Goal: Information Seeking & Learning: Learn about a topic

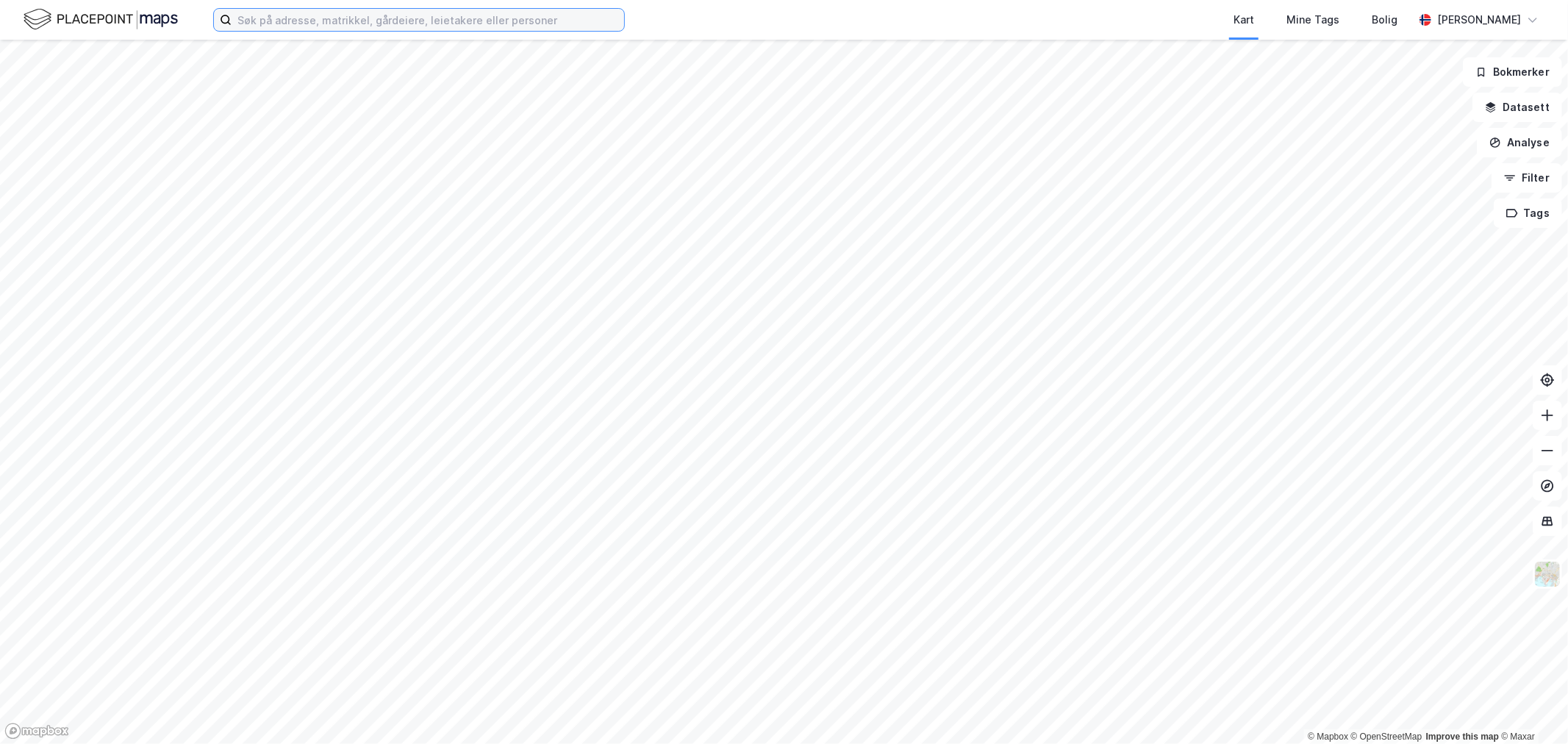
click at [473, 21] on input at bounding box center [427, 20] width 392 height 22
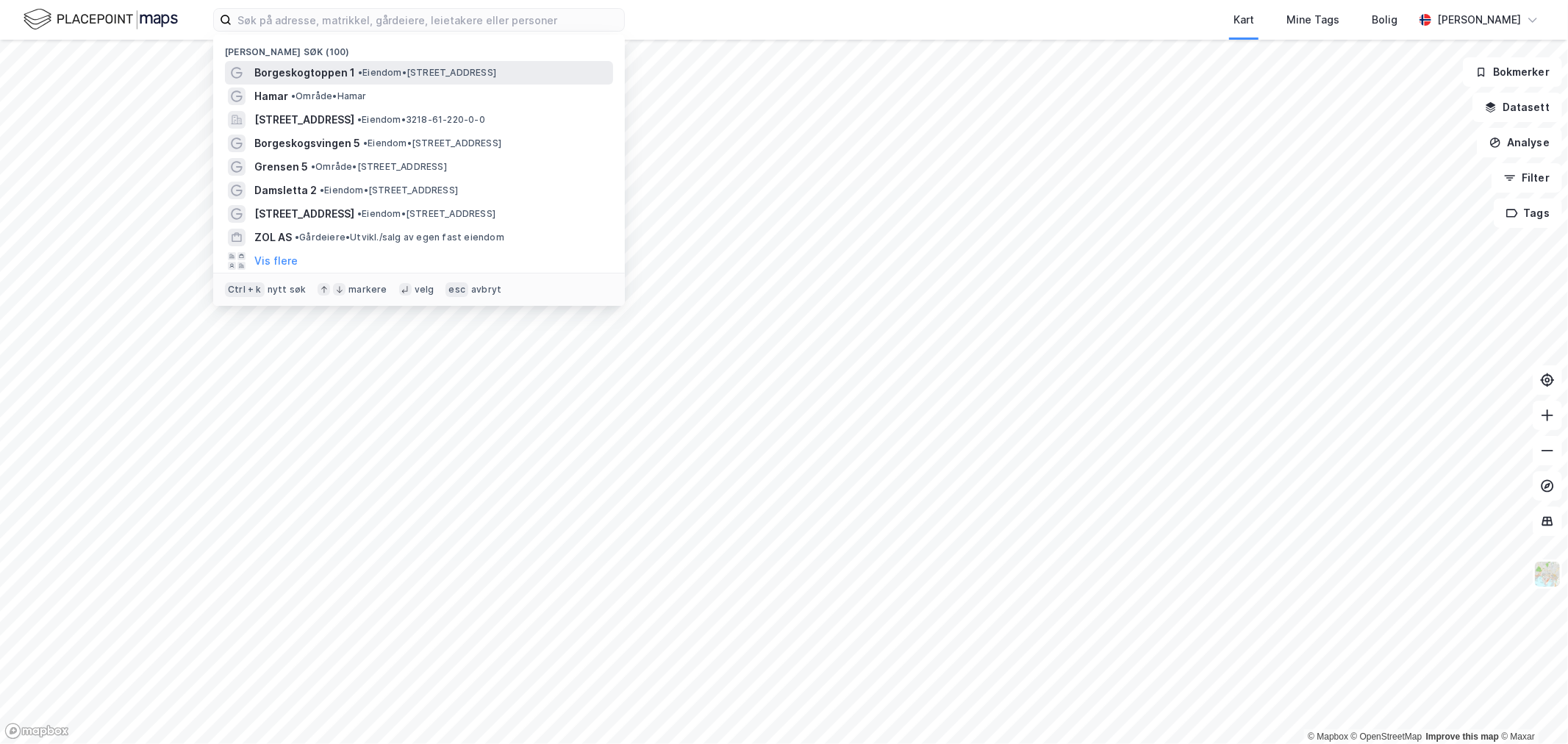
click at [278, 73] on span "Borgeskogtoppen 1" at bounding box center [304, 72] width 101 height 18
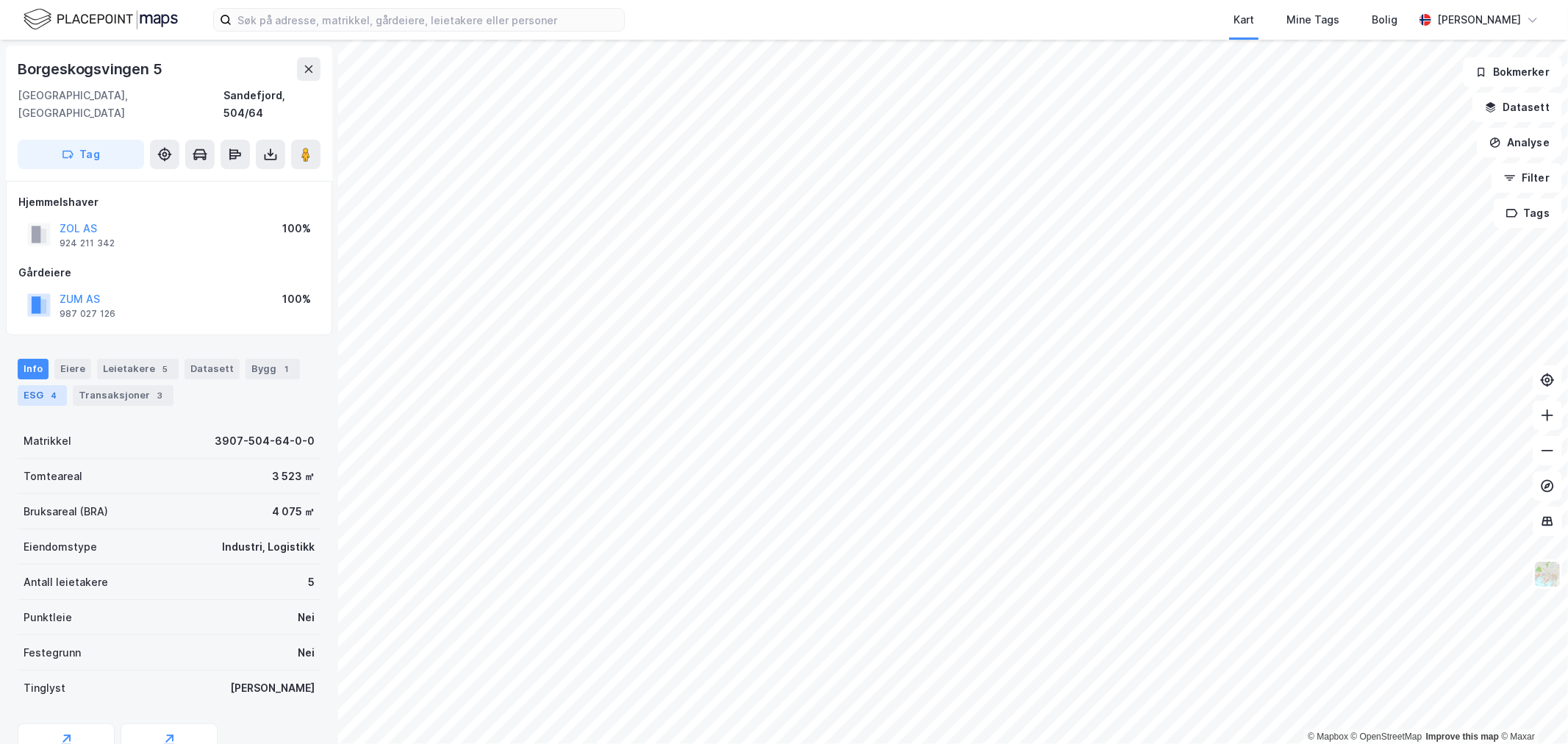
click at [40, 385] on div "ESG 4" at bounding box center [42, 396] width 49 height 21
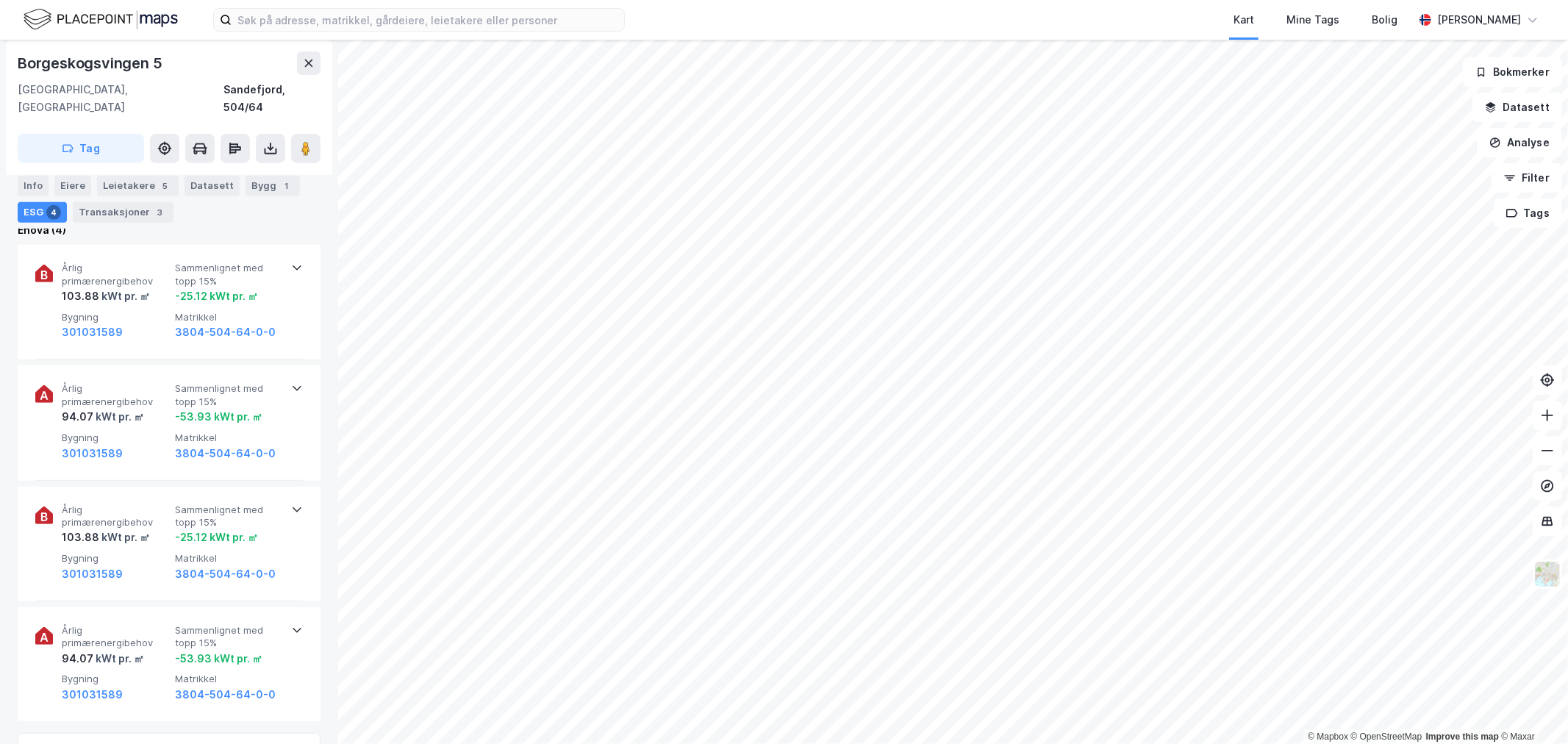
scroll to position [508, 0]
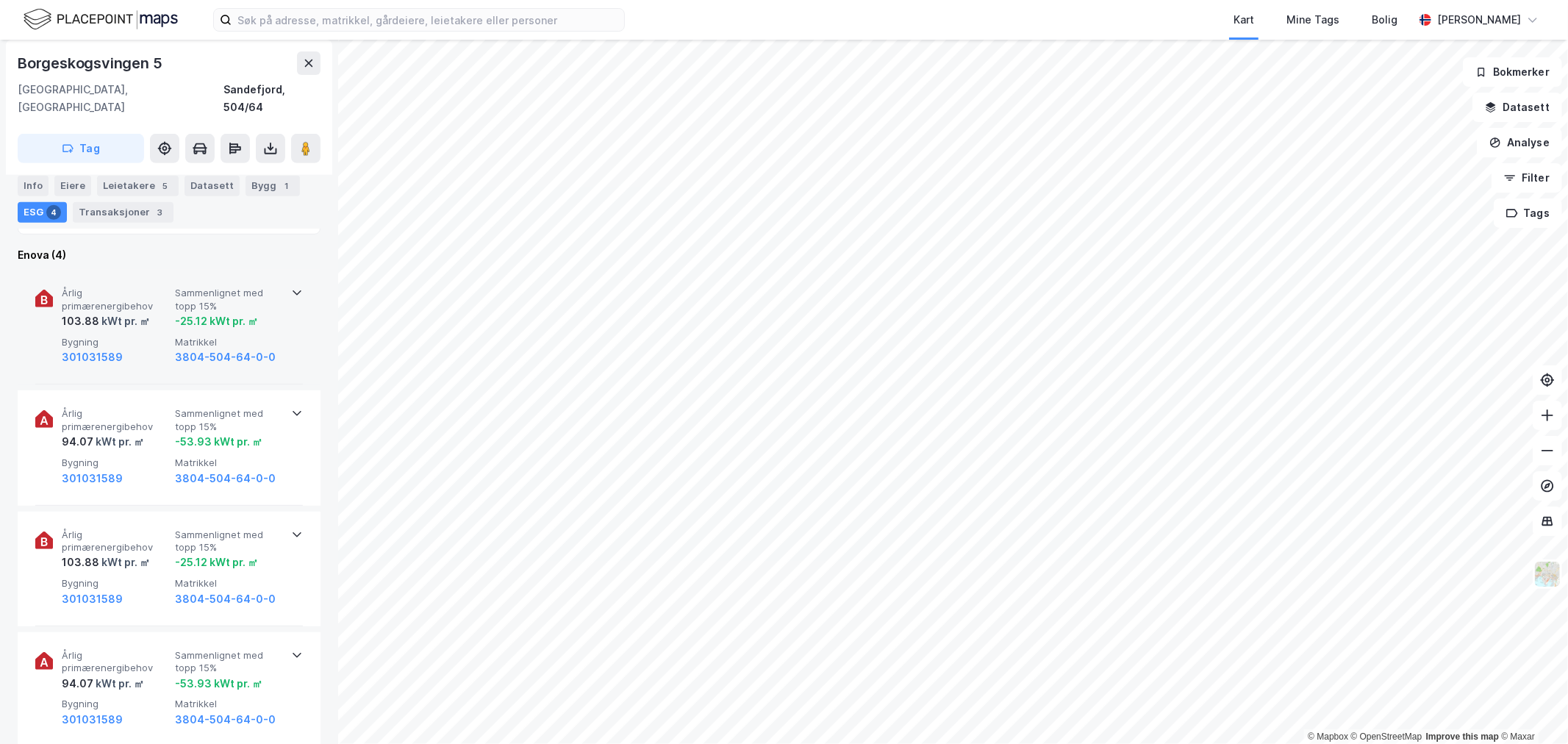
click at [98, 286] on span "Årlig primærenergibehov" at bounding box center [115, 299] width 108 height 26
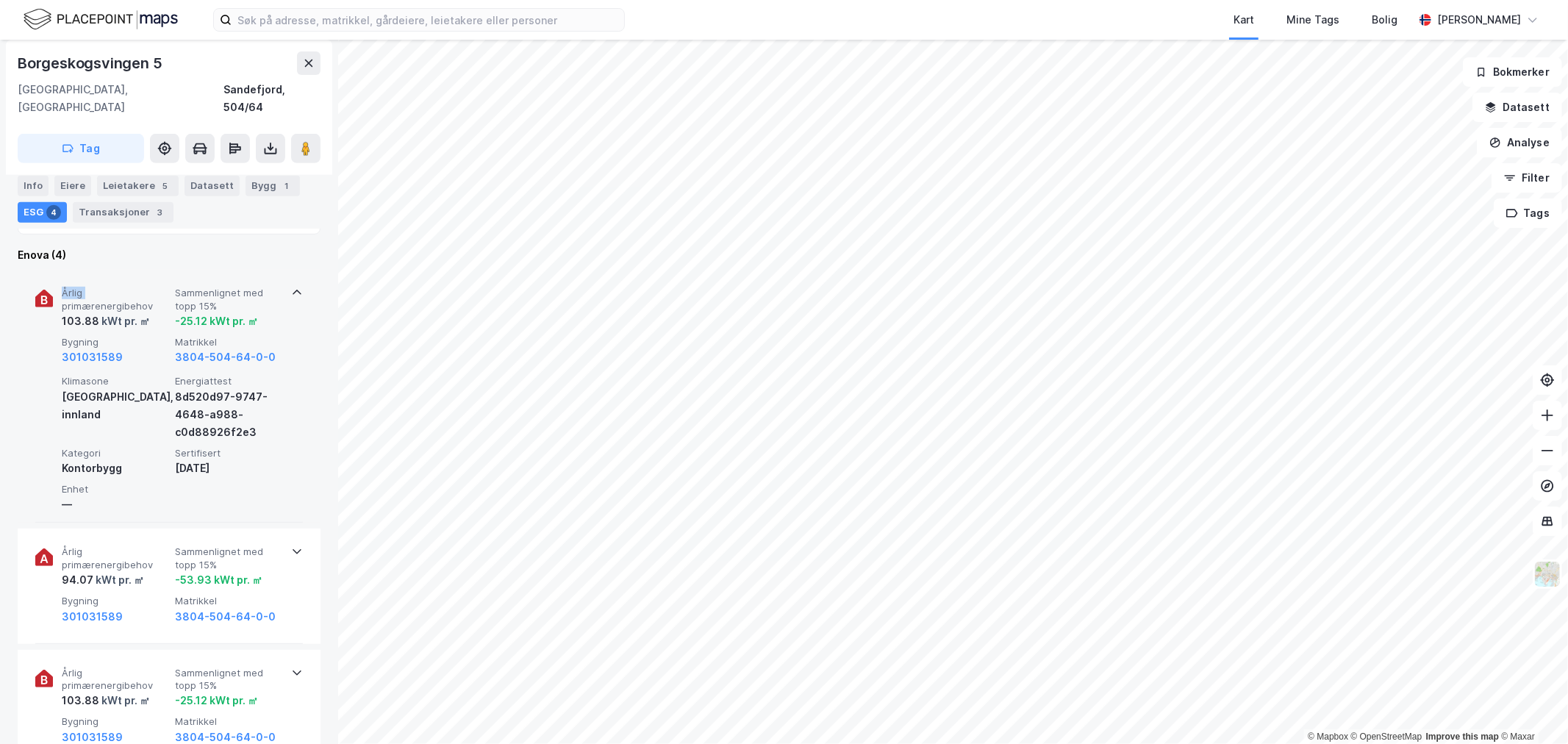
click at [98, 286] on span "Årlig primærenergibehov" at bounding box center [115, 299] width 108 height 26
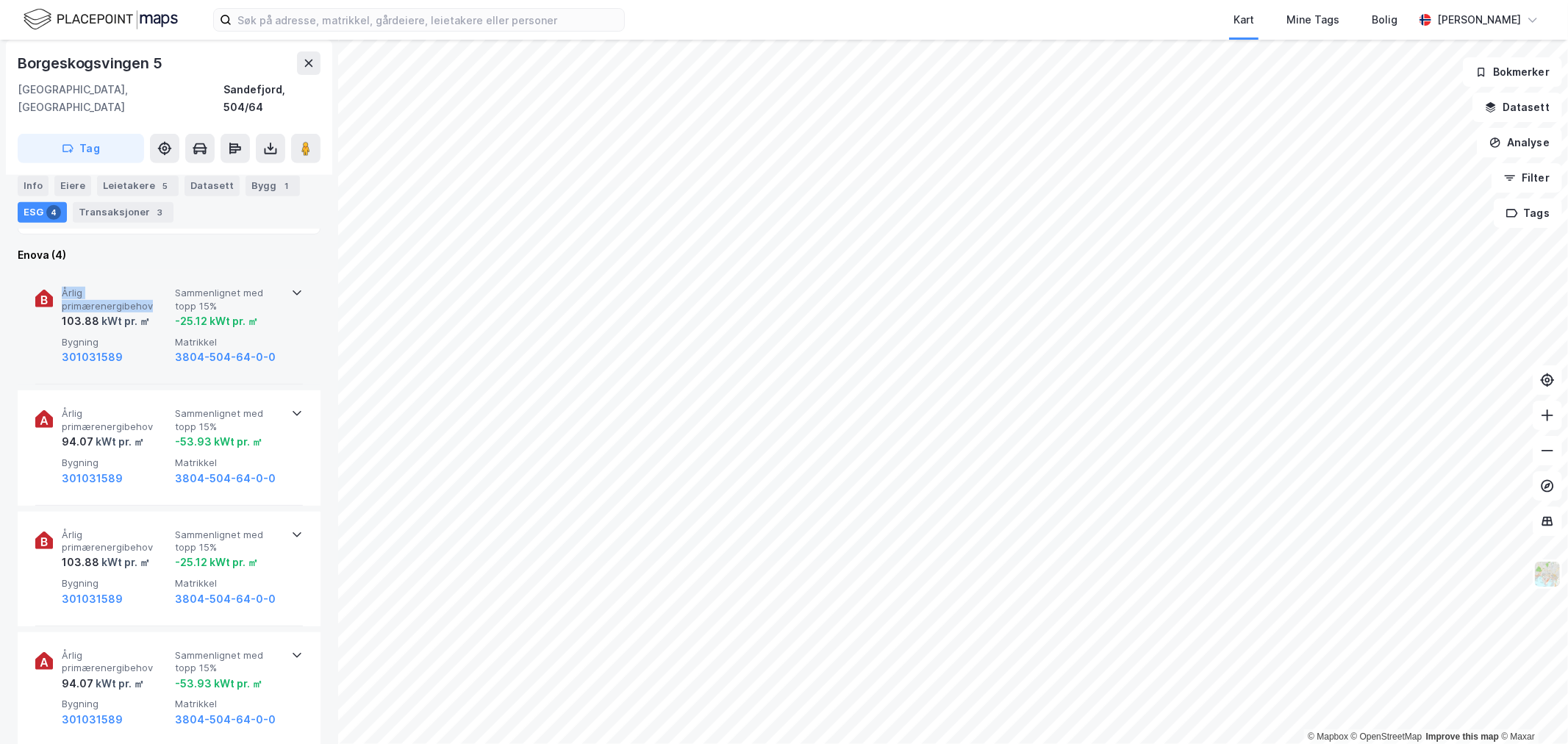
click at [98, 286] on span "Årlig primærenergibehov" at bounding box center [115, 299] width 108 height 26
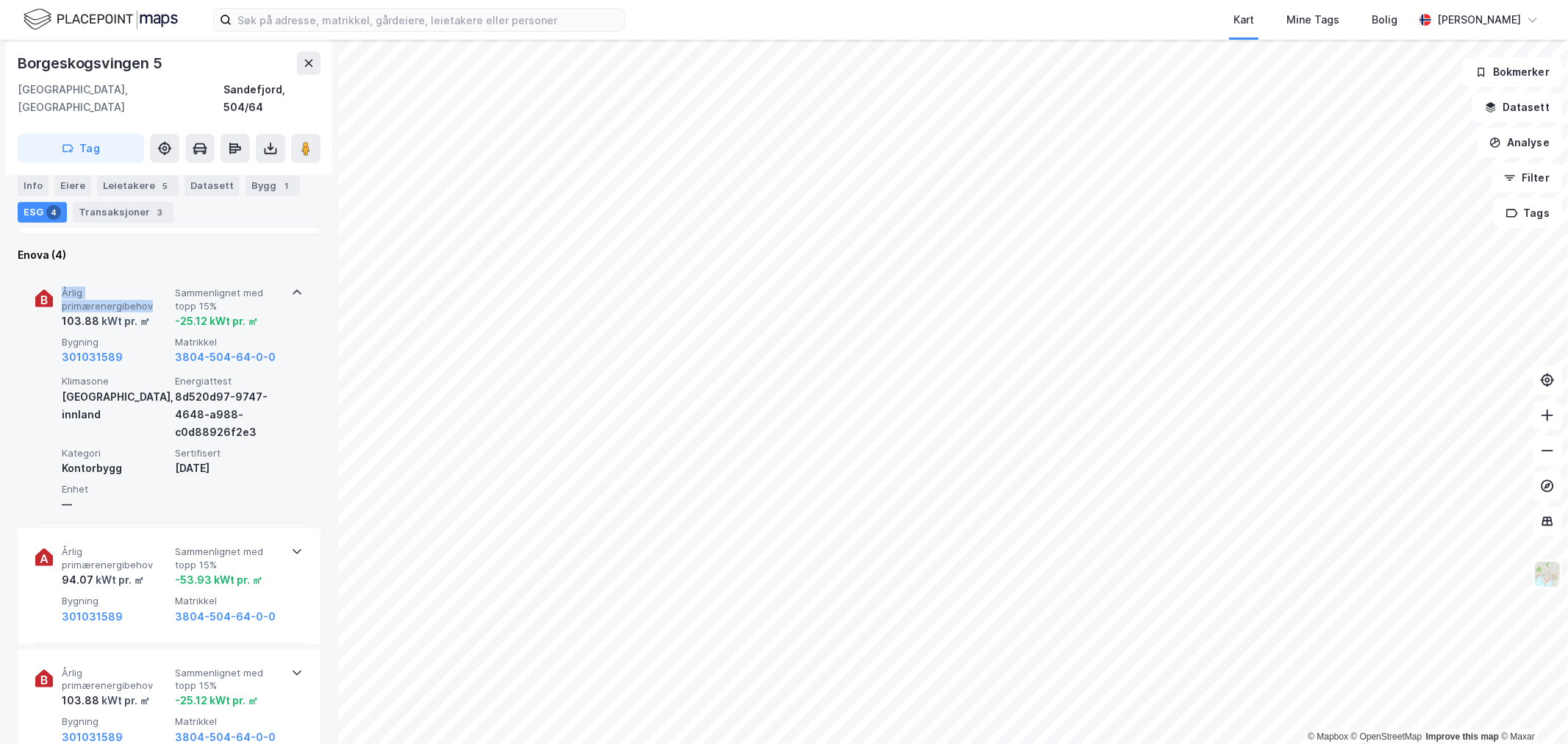
click at [110, 286] on span "Årlig primærenergibehov" at bounding box center [115, 299] width 108 height 26
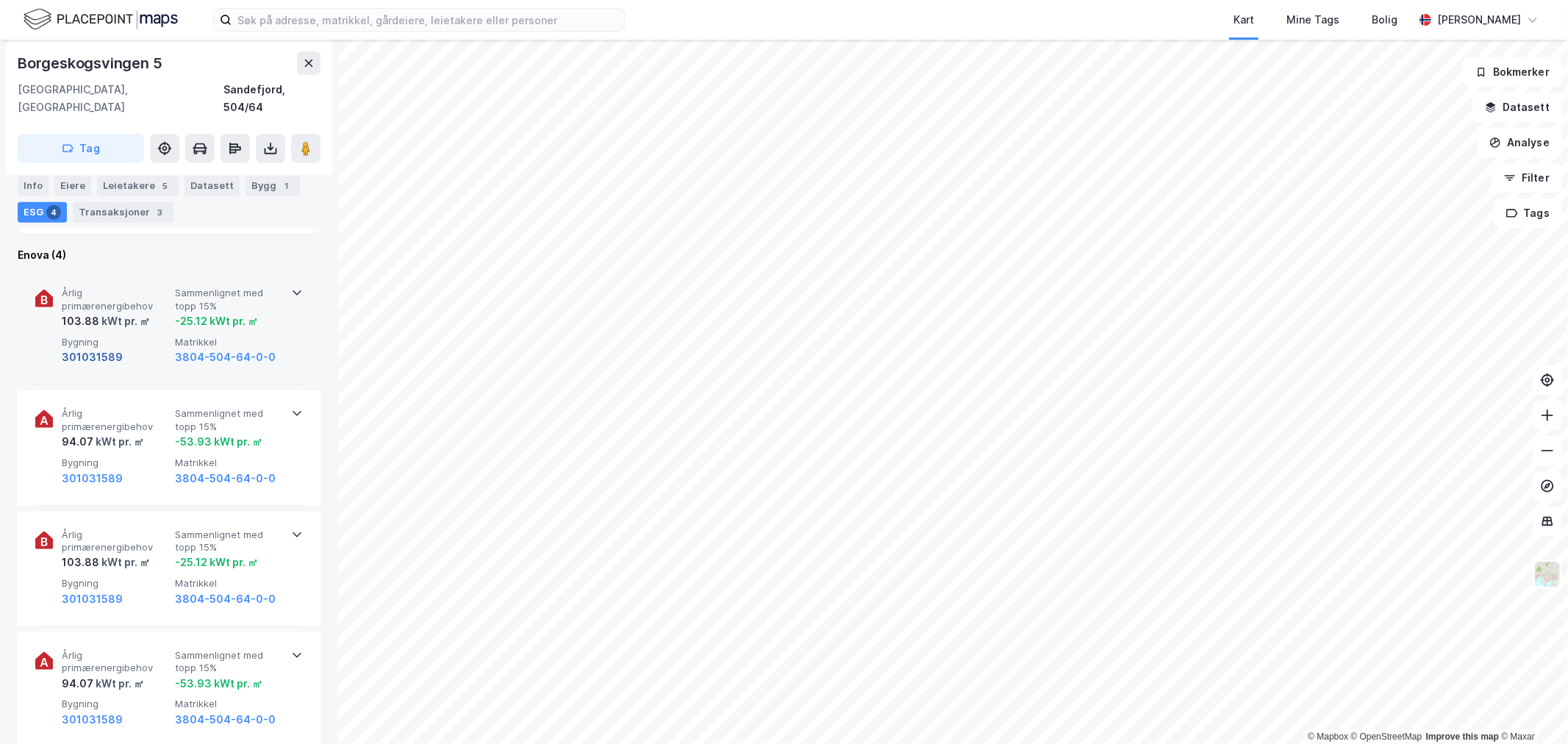
click at [99, 348] on button "301031589" at bounding box center [92, 357] width 61 height 18
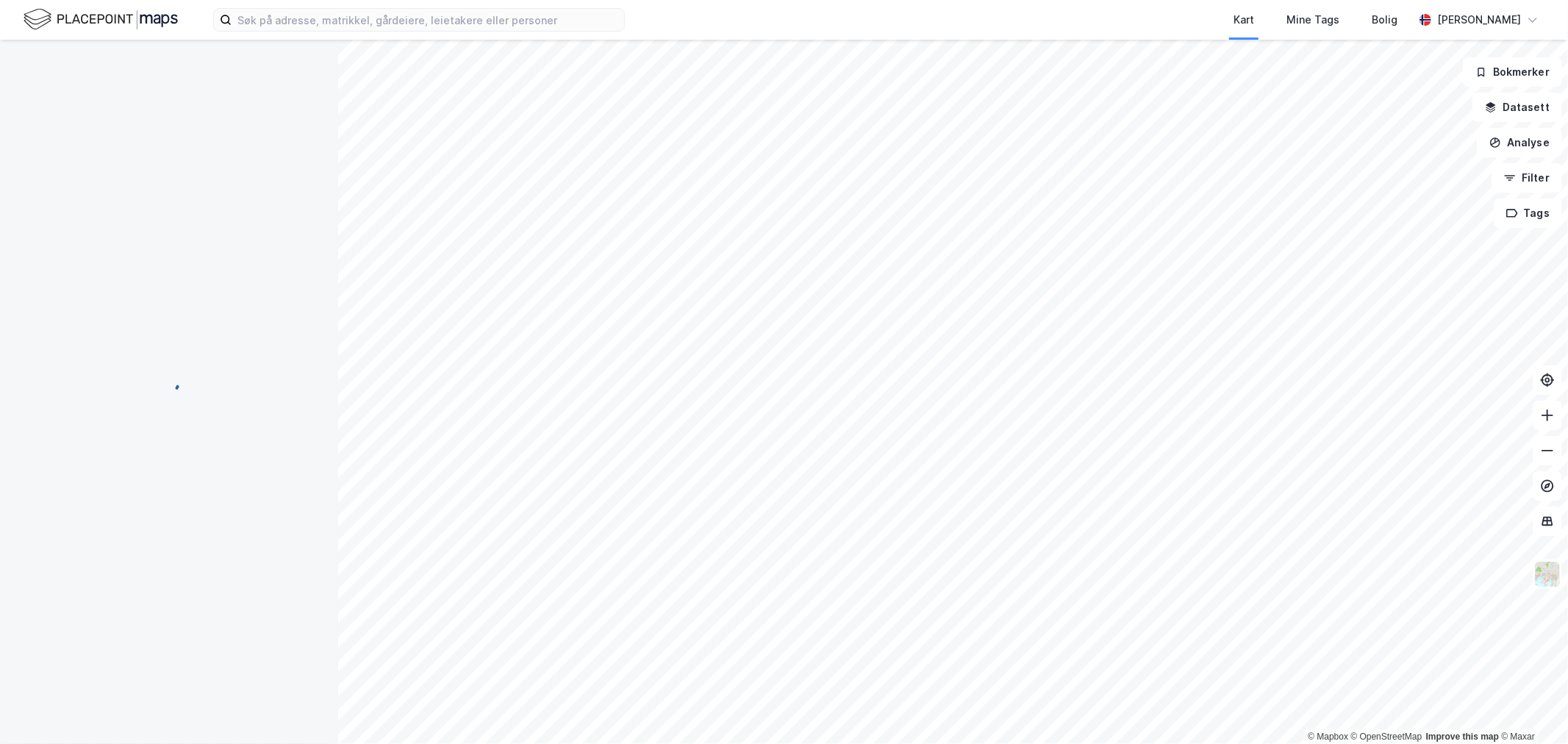
scroll to position [508, 0]
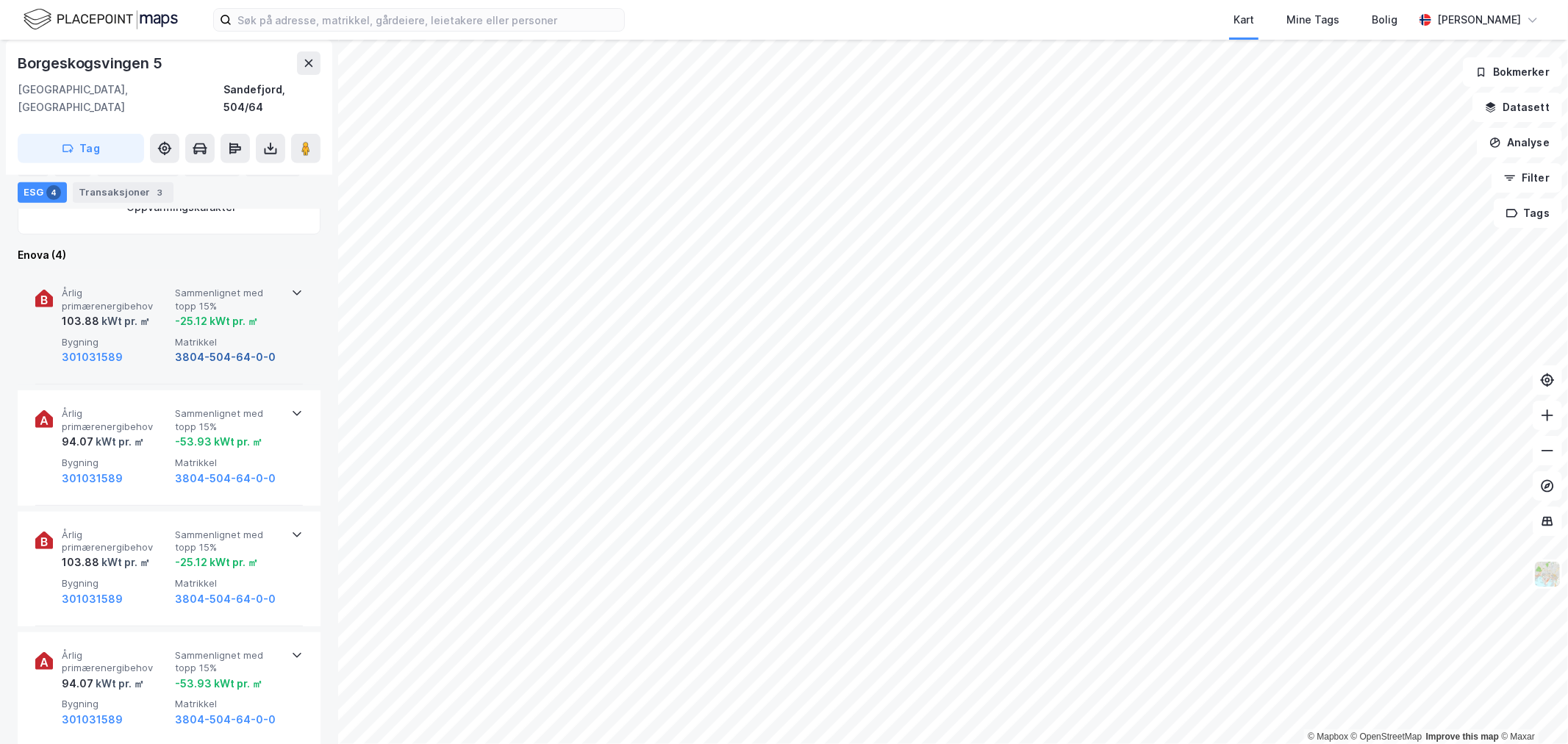
click at [203, 348] on button "3804-504-64-0-0" at bounding box center [224, 357] width 101 height 18
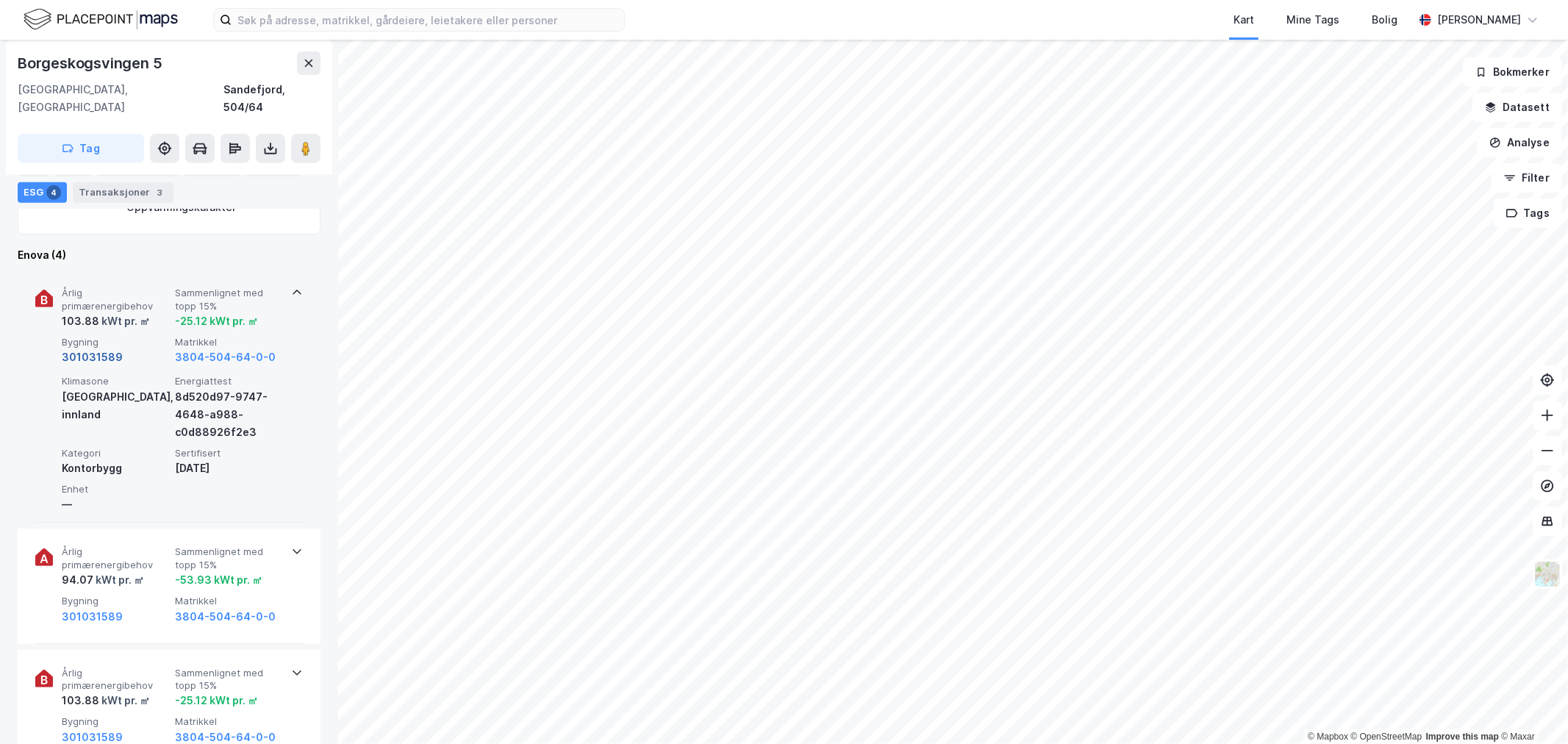
click at [108, 348] on button "301031589" at bounding box center [92, 357] width 61 height 18
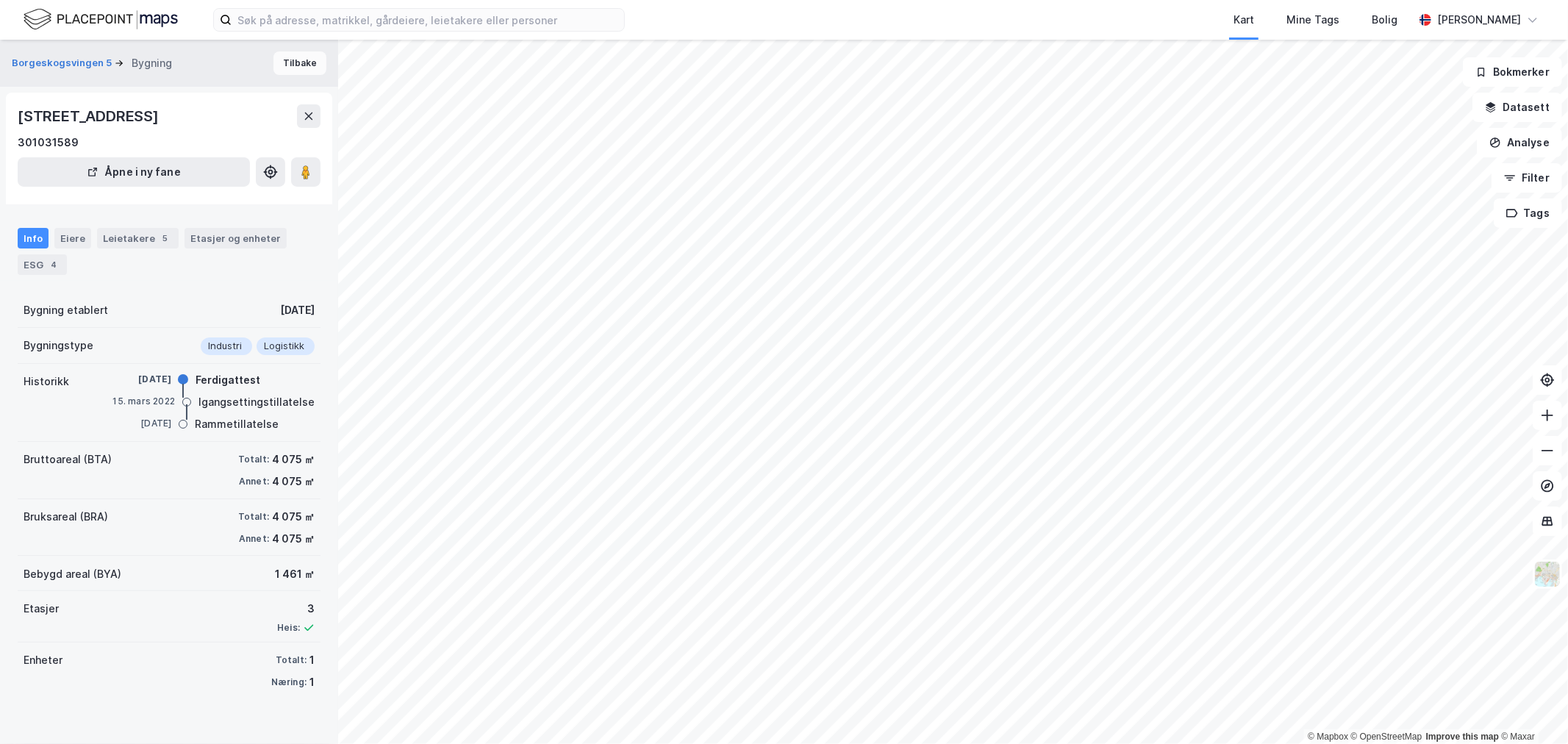
click at [289, 68] on button "Tilbake" at bounding box center [300, 63] width 53 height 23
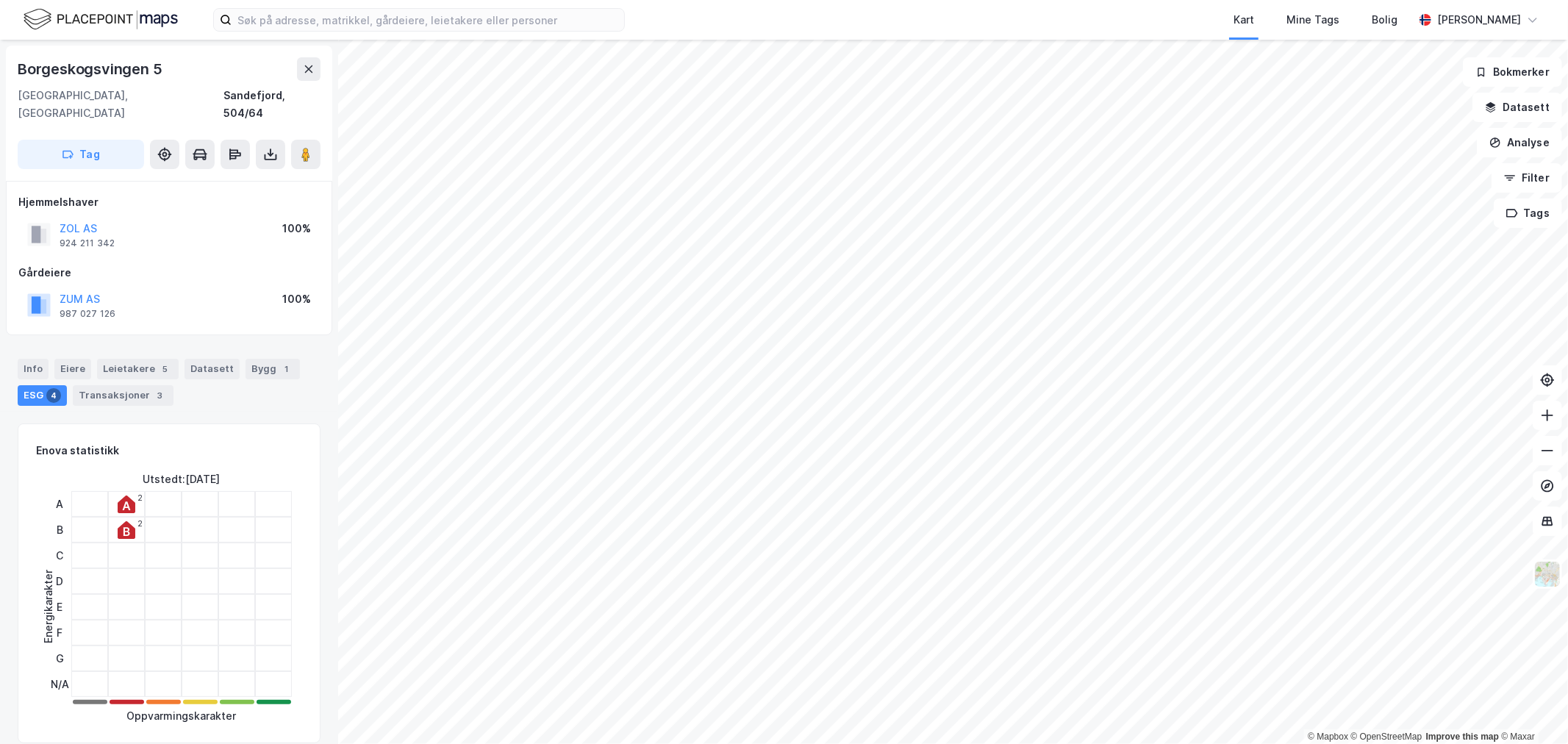
scroll to position [508, 0]
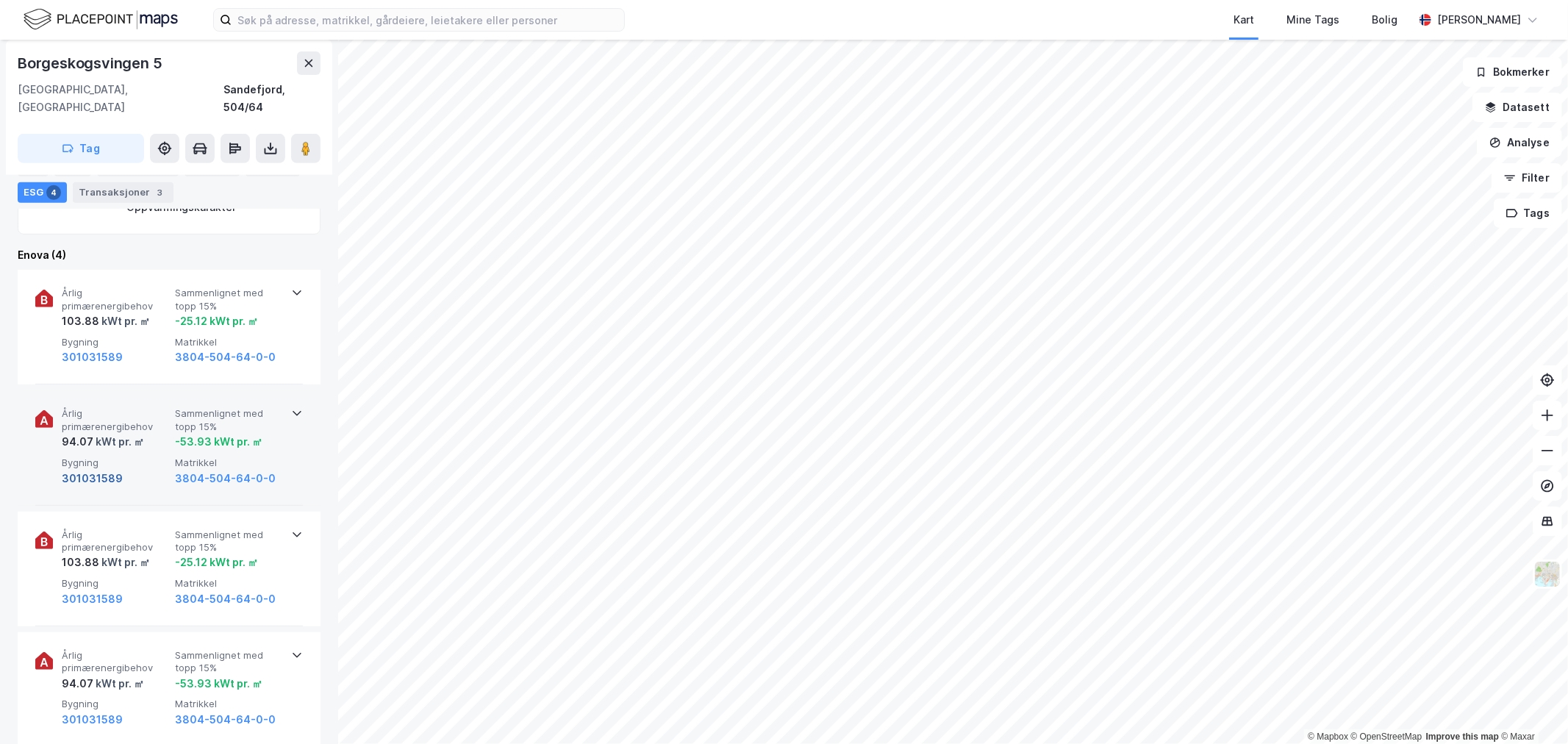
click at [99, 470] on button "301031589" at bounding box center [92, 478] width 61 height 18
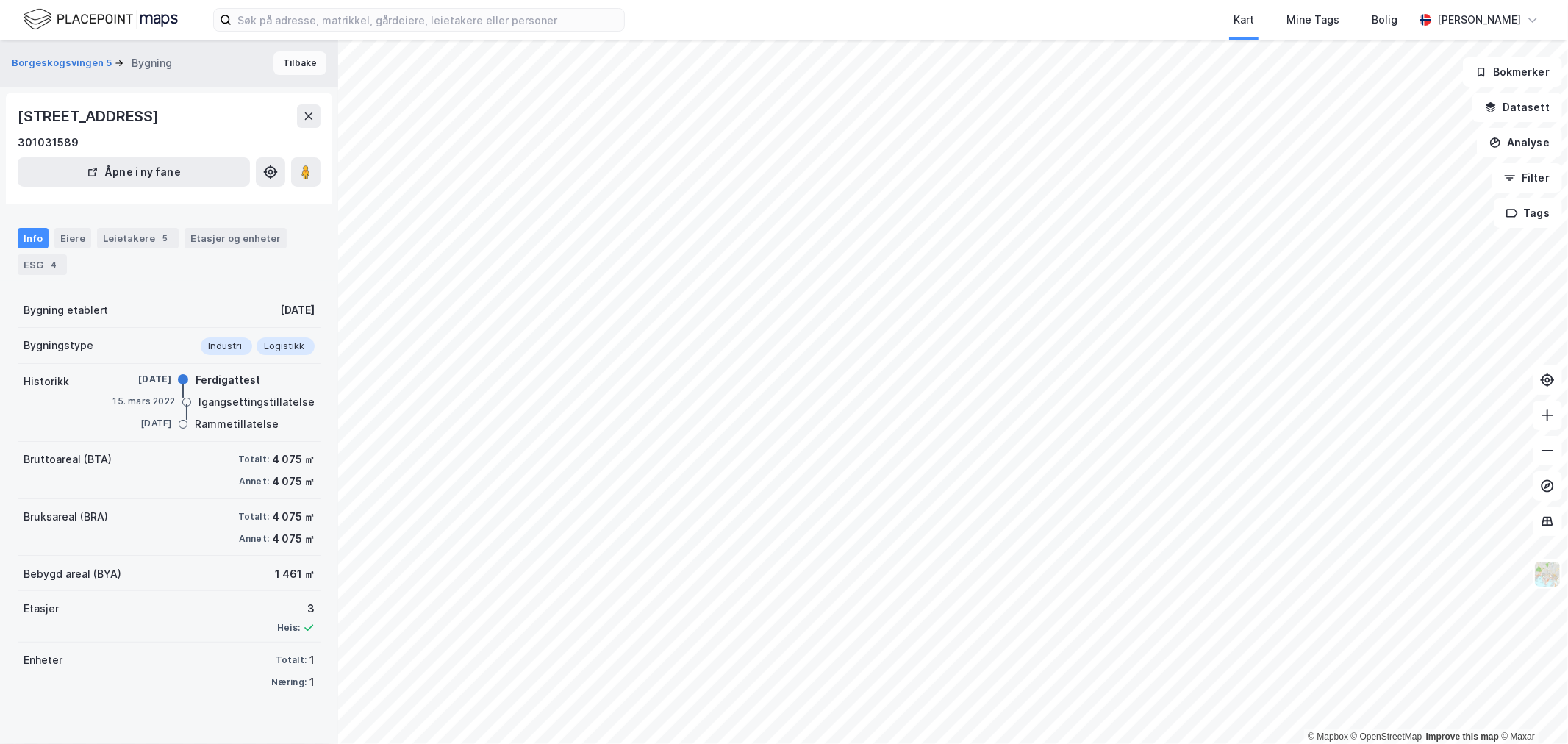
click at [292, 64] on button "Tilbake" at bounding box center [300, 63] width 53 height 23
